Goal: Navigation & Orientation: Go to known website

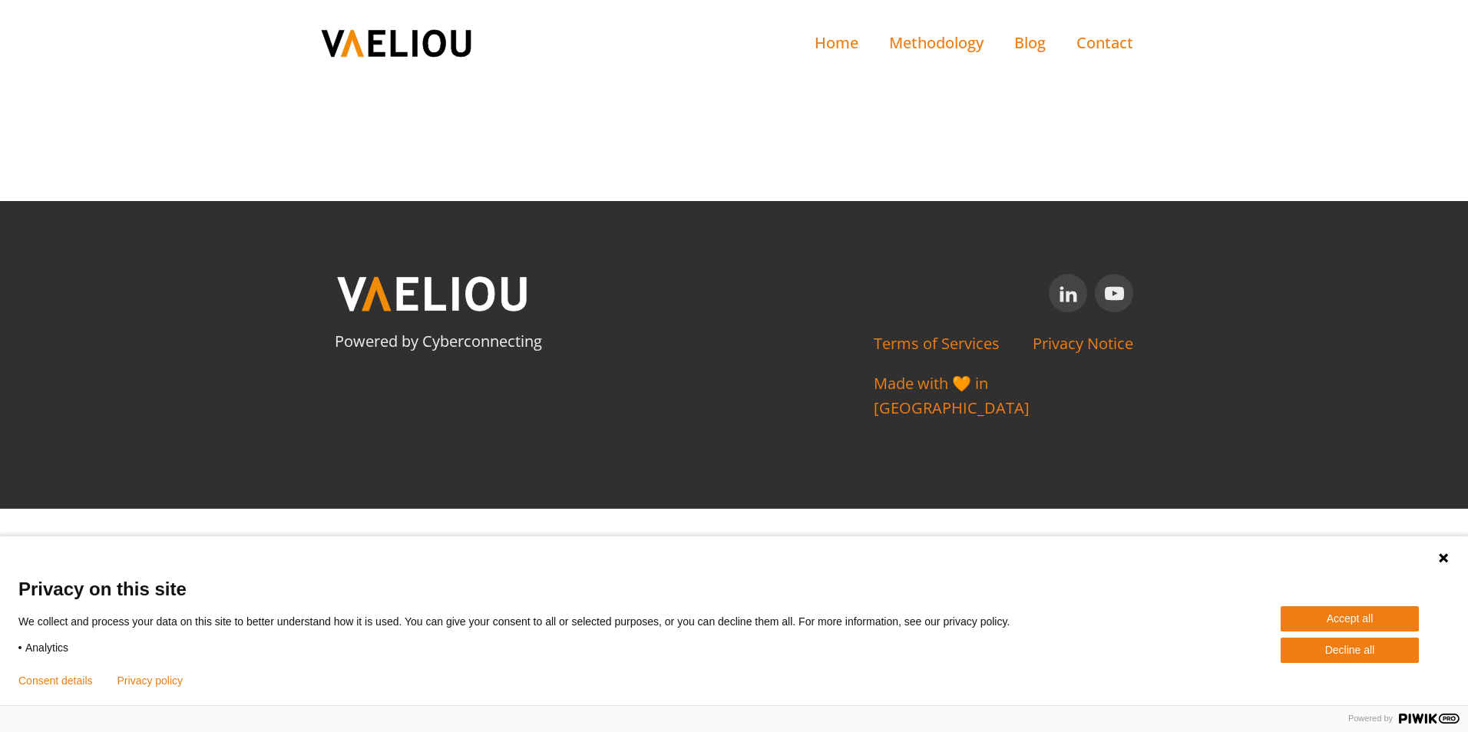
click at [415, 38] on img at bounding box center [396, 43] width 154 height 31
